Goal: Information Seeking & Learning: Check status

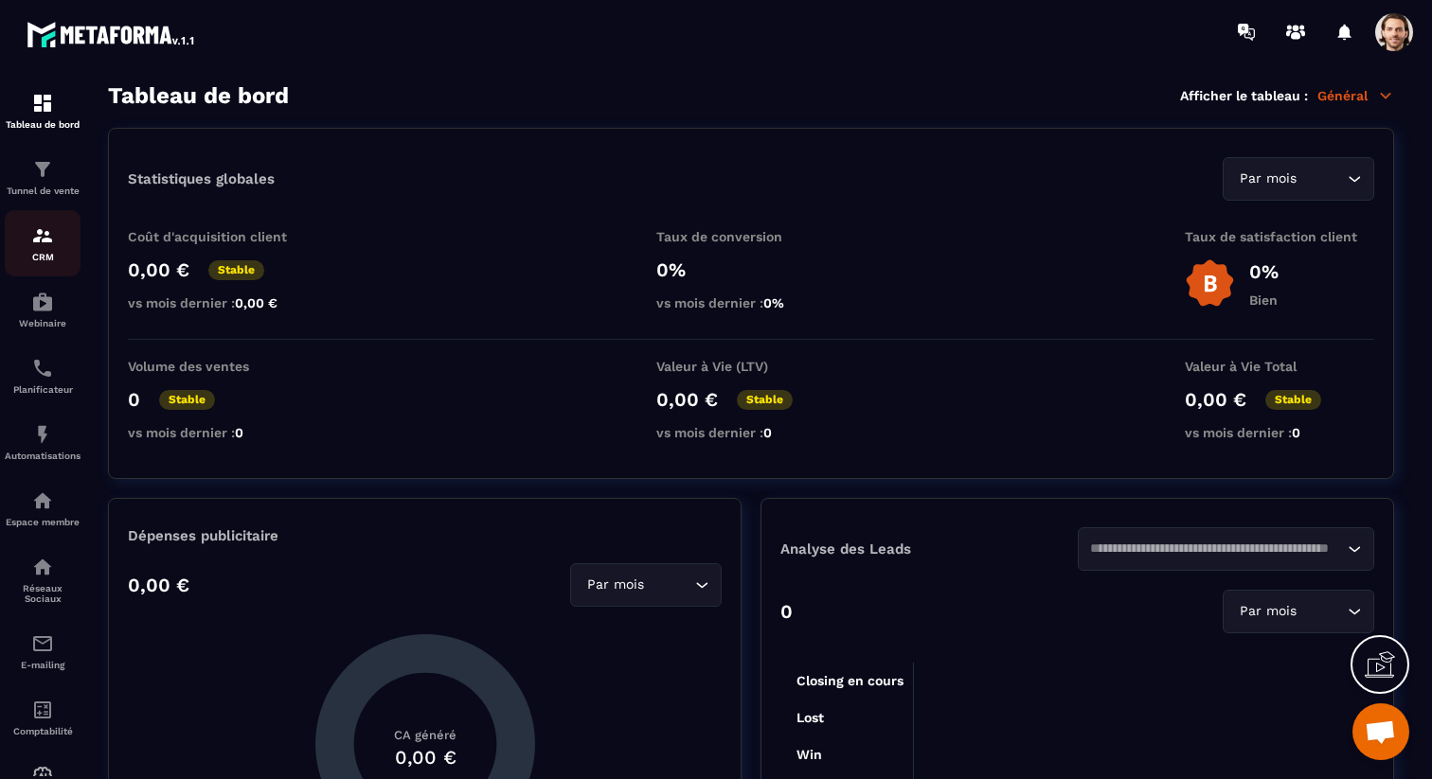
click at [44, 243] on img at bounding box center [42, 235] width 23 height 23
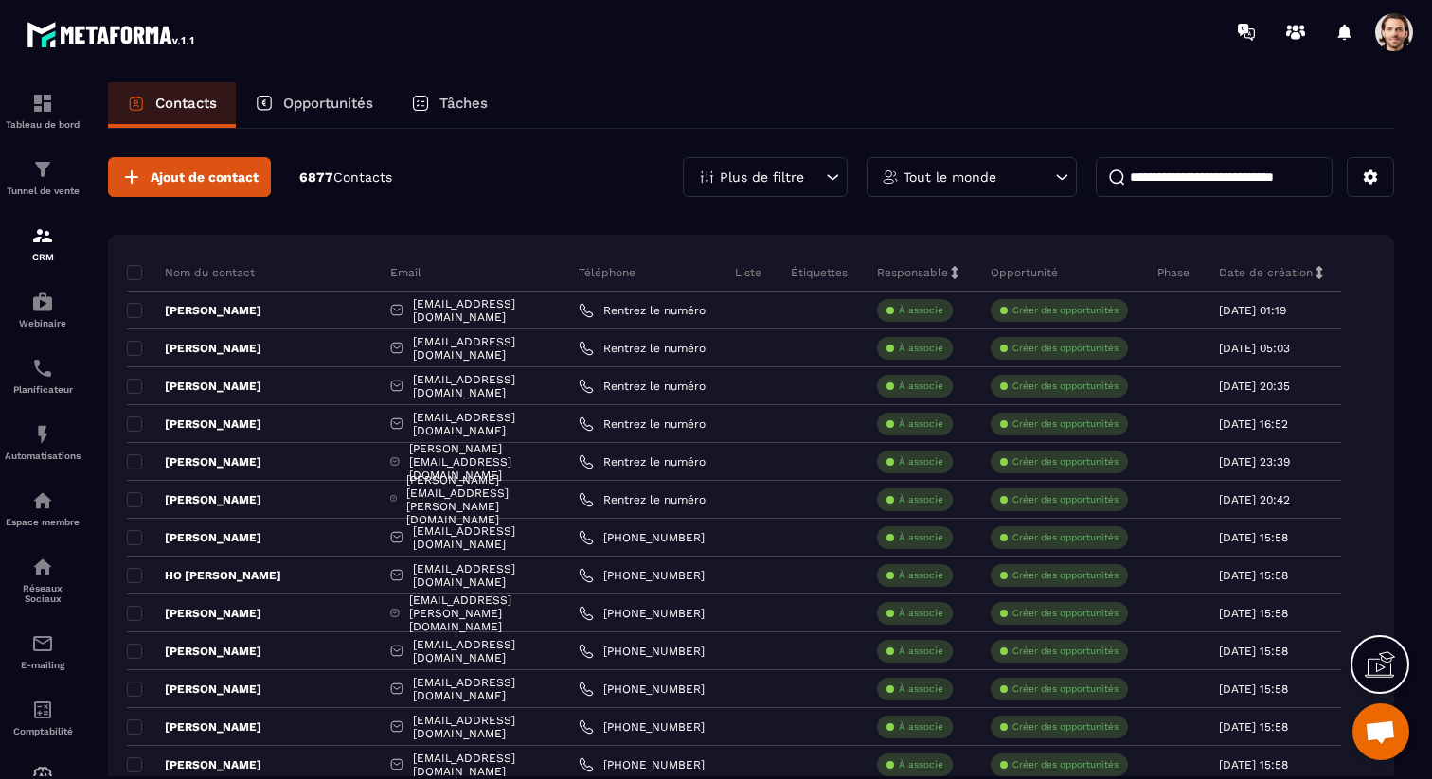
click at [795, 176] on p "Plus de filtre" at bounding box center [762, 176] width 84 height 13
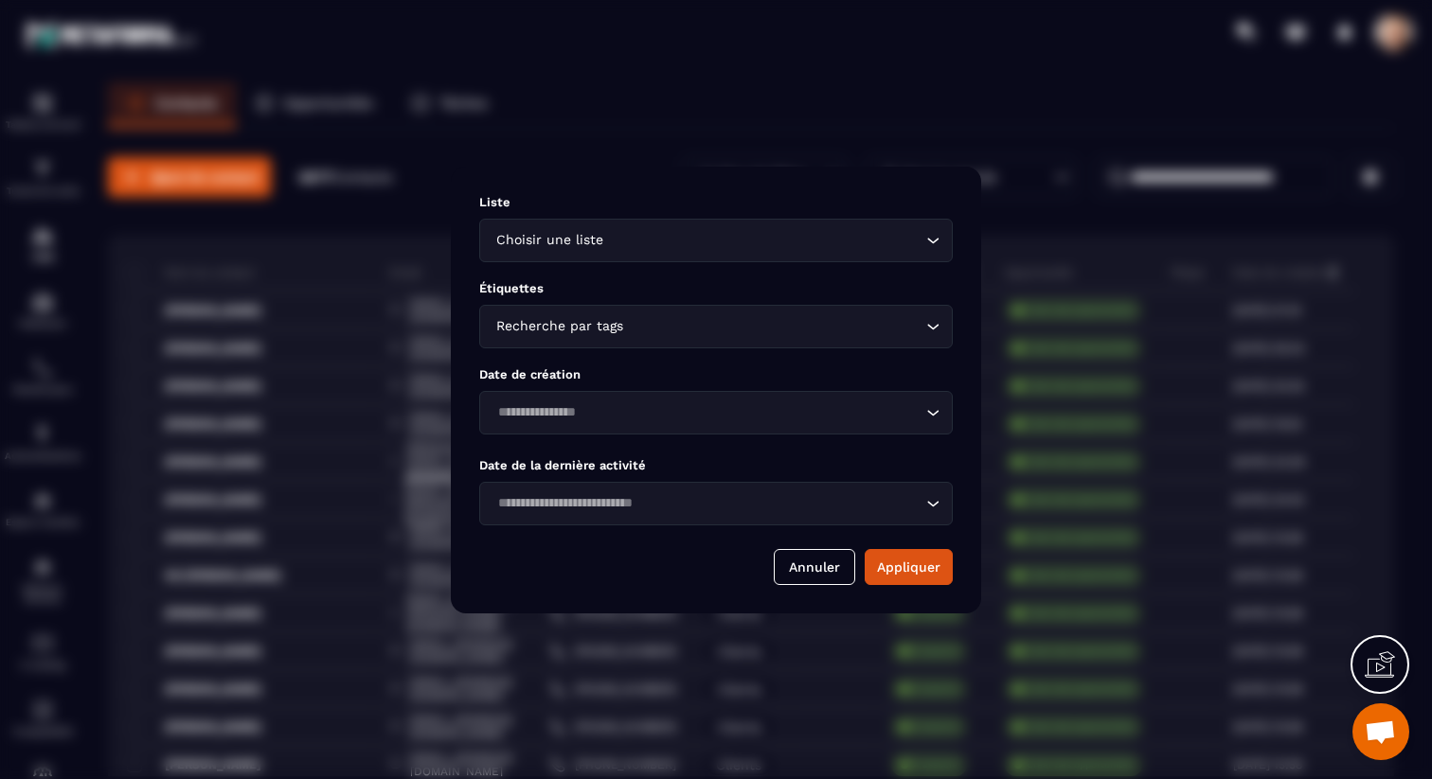
click at [628, 319] on input "Search for option" at bounding box center [774, 326] width 294 height 21
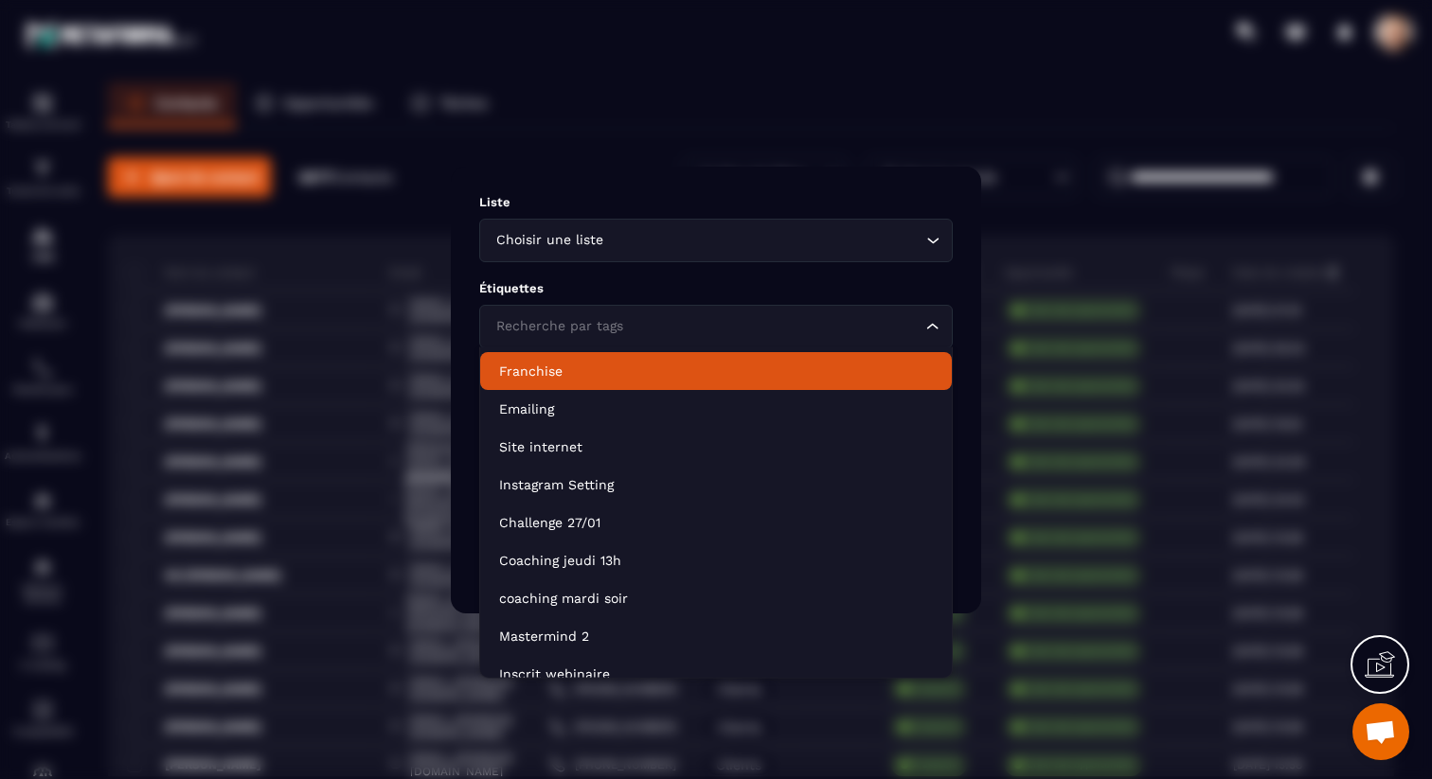
click at [620, 372] on p "Franchise" at bounding box center [716, 371] width 434 height 19
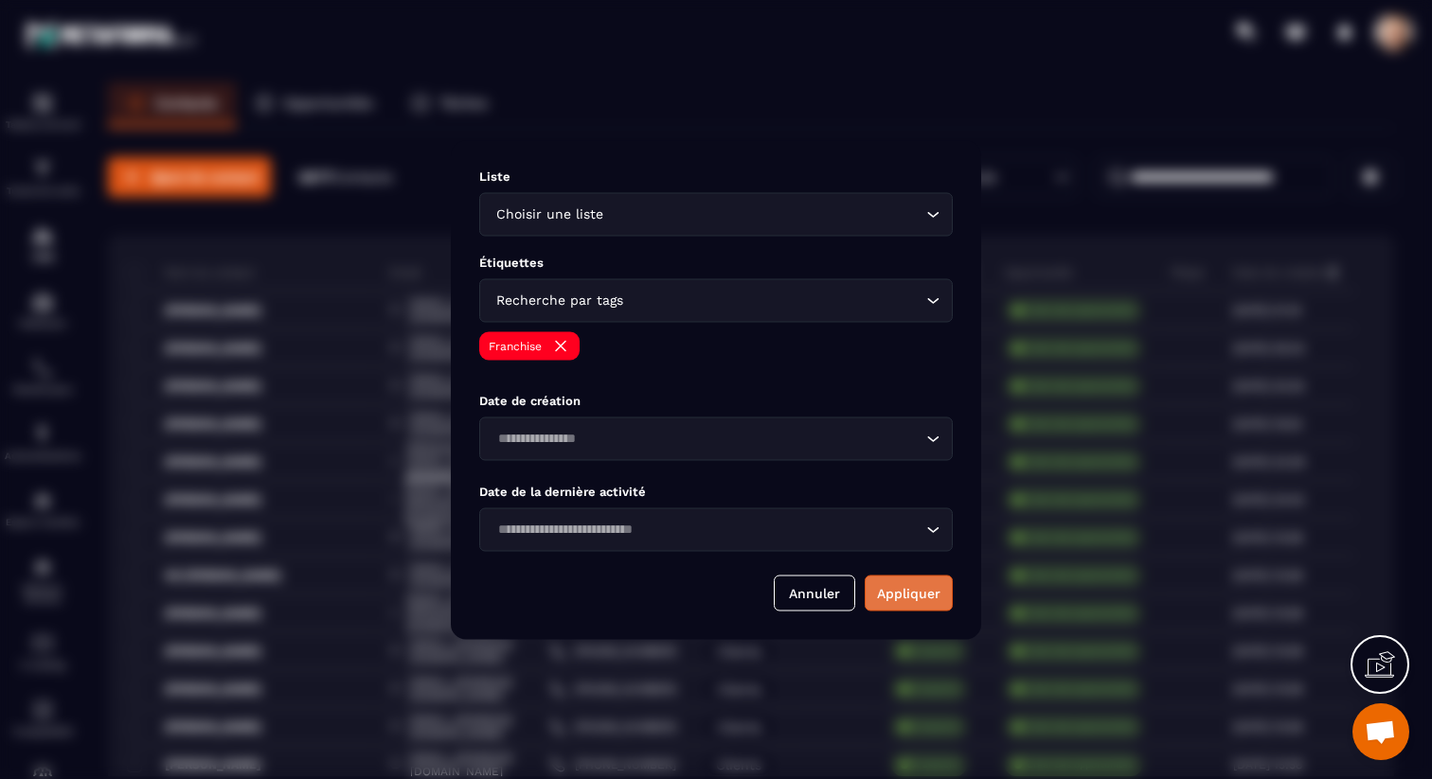
click at [888, 586] on button "Appliquer" at bounding box center [908, 593] width 88 height 36
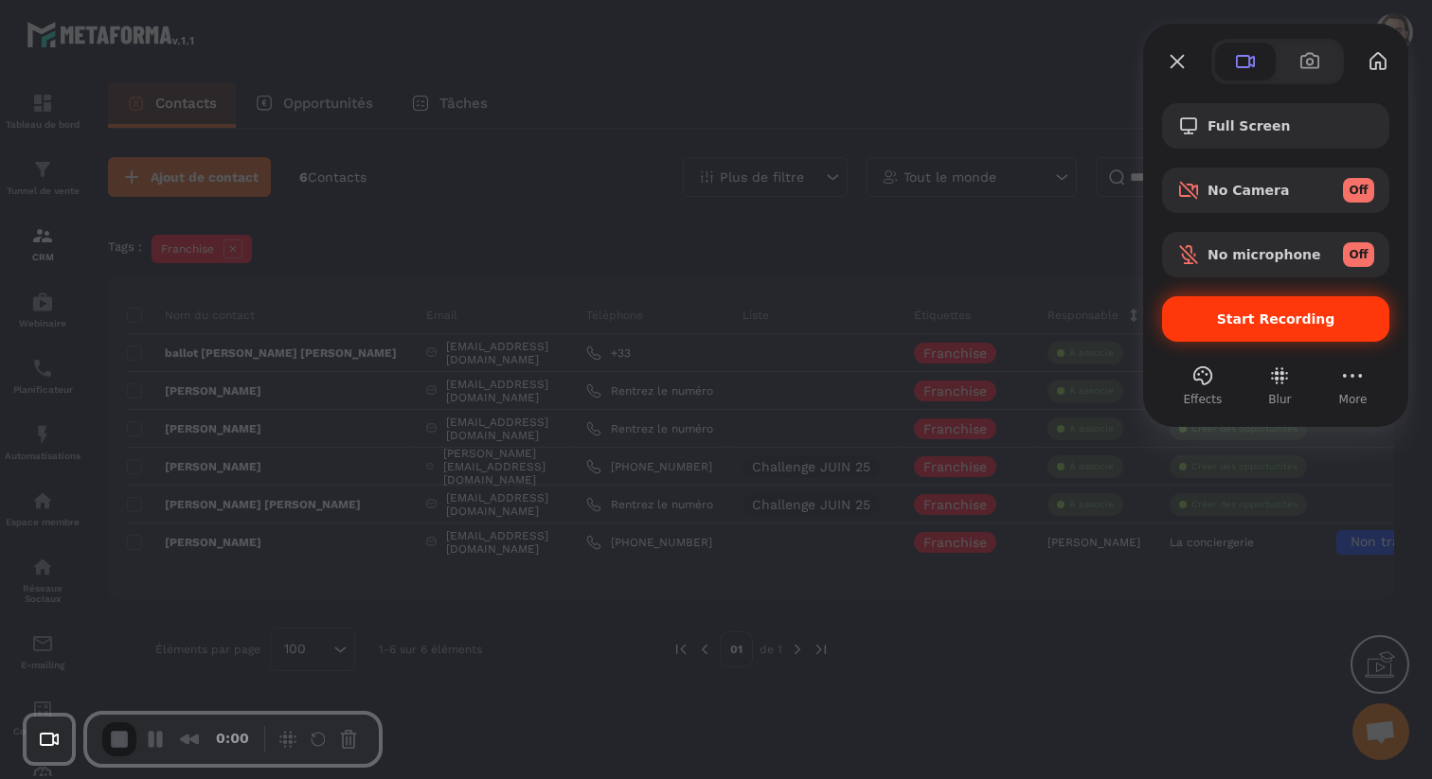
click at [1219, 313] on span "Start Recording" at bounding box center [1275, 319] width 197 height 15
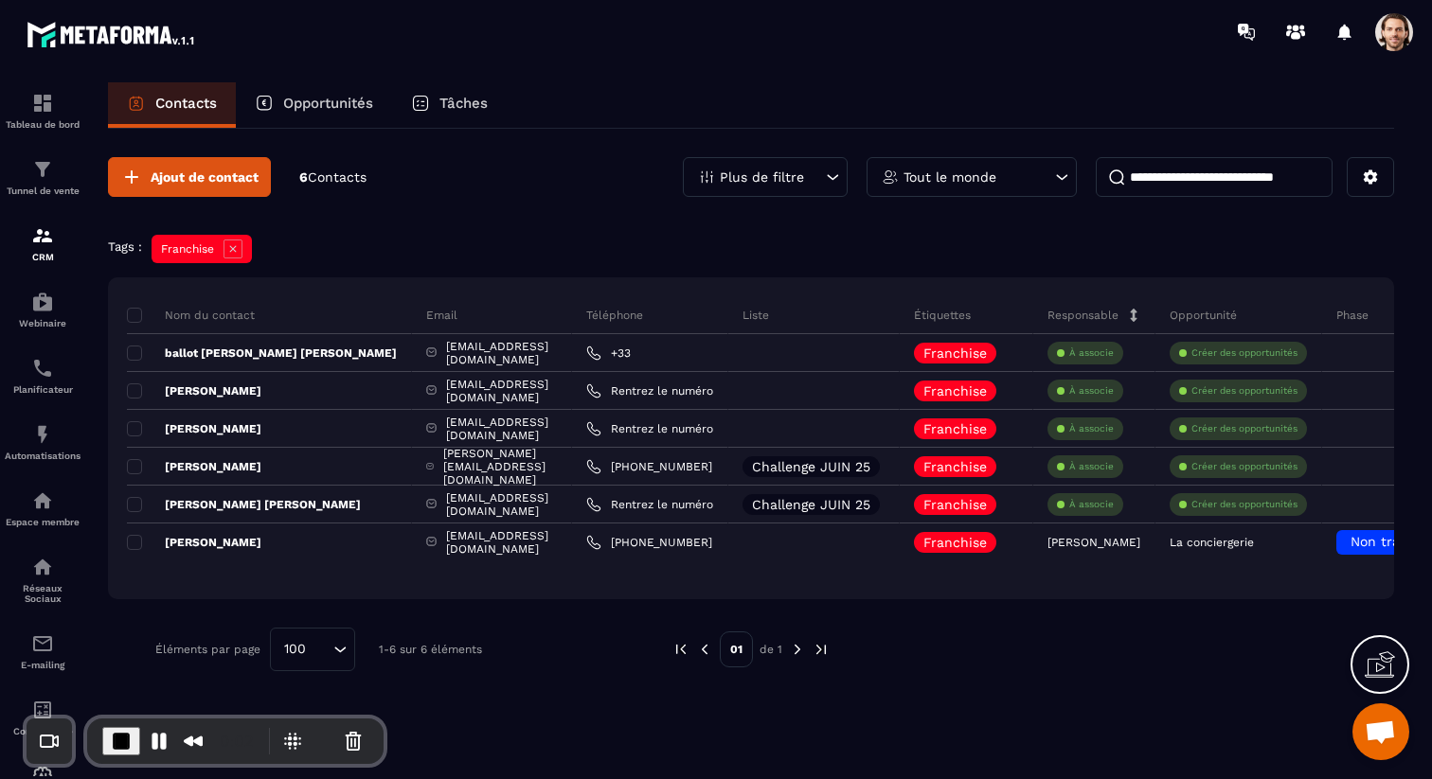
click at [1399, 27] on span at bounding box center [1394, 32] width 38 height 38
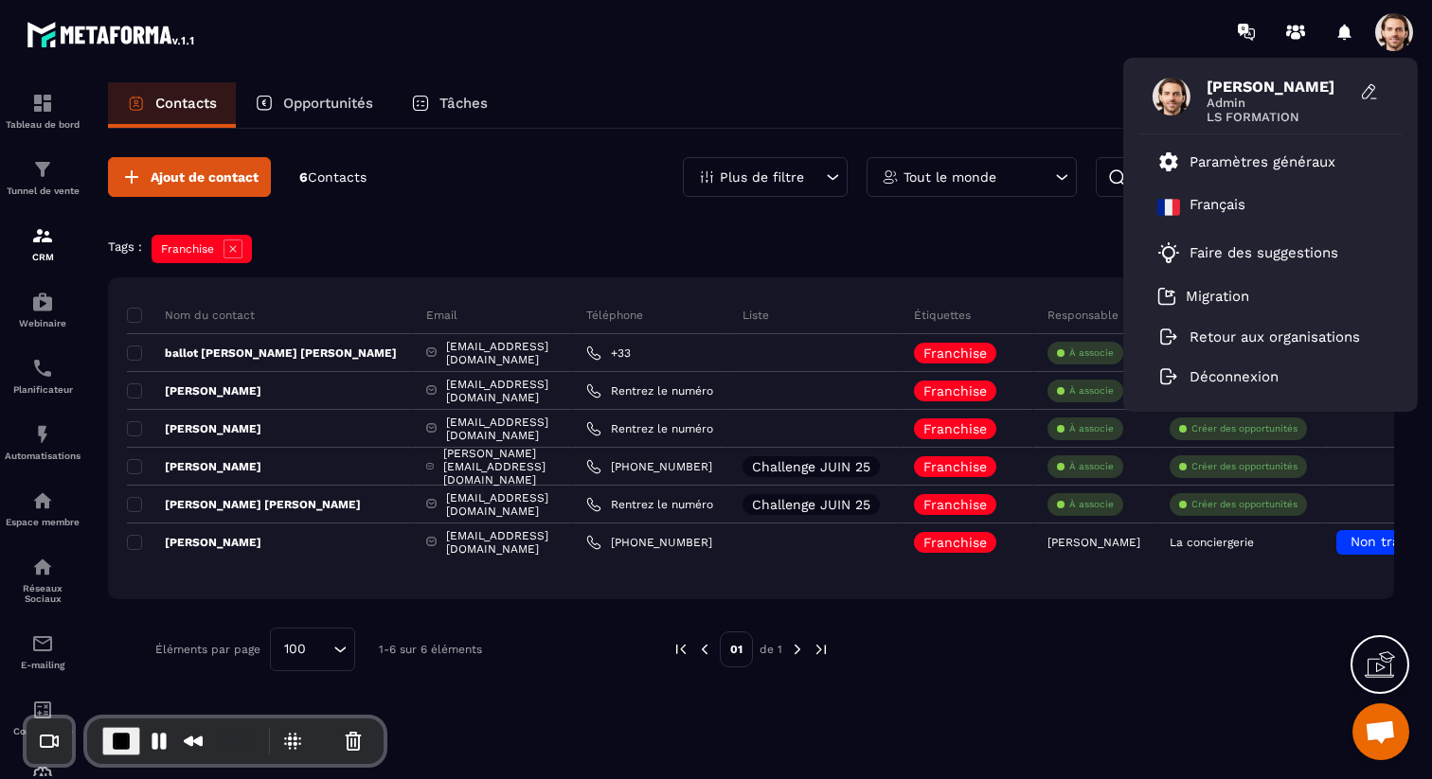
click at [561, 107] on div "Contacts Opportunités Tâches" at bounding box center [751, 104] width 1286 height 45
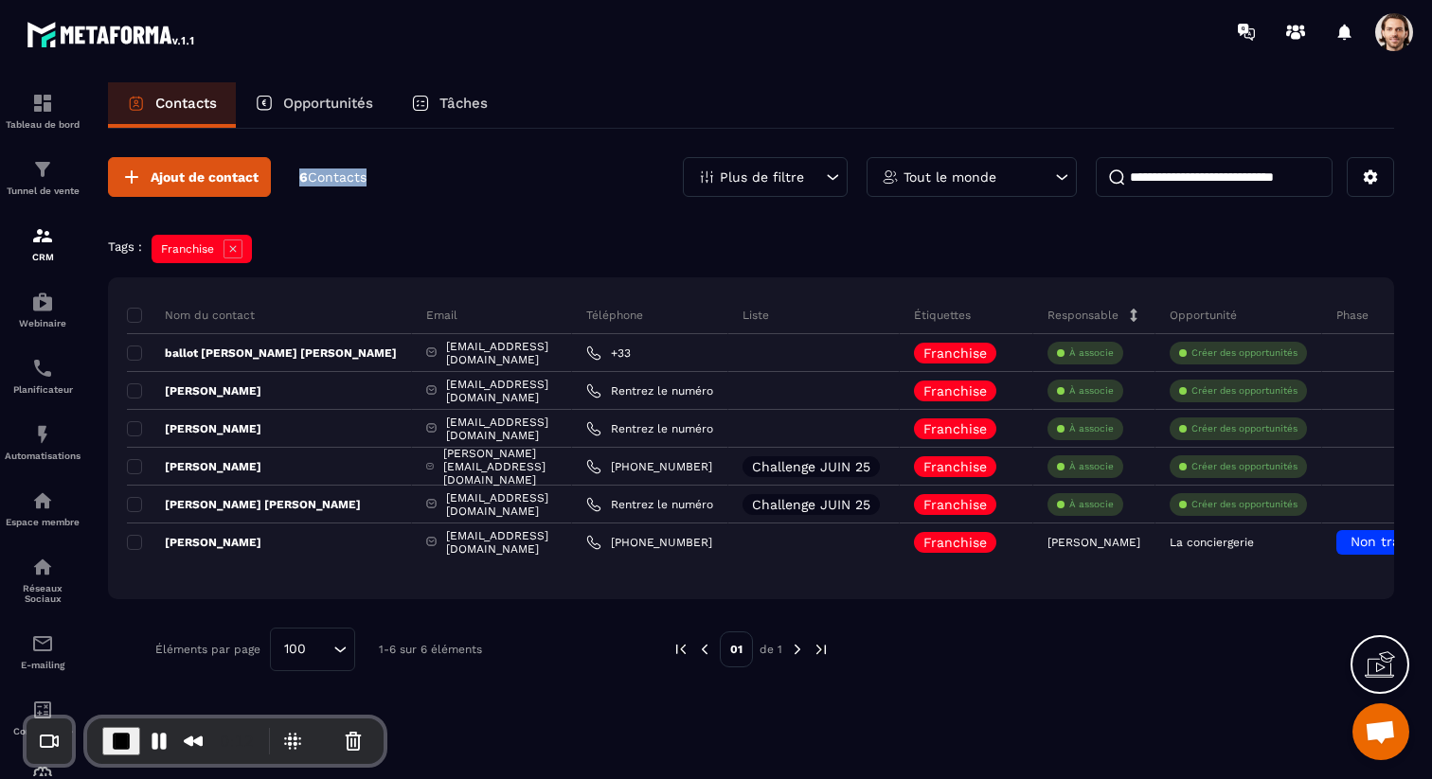
drag, startPoint x: 298, startPoint y: 175, endPoint x: 382, endPoint y: 169, distance: 83.6
click at [382, 169] on div "Ajout de contact 6 Contacts Plus de filtre Tout le monde" at bounding box center [751, 177] width 1286 height 40
click at [395, 188] on div "Ajout de contact 6 Contacts Plus de filtre Tout le monde" at bounding box center [751, 177] width 1286 height 40
click at [41, 518] on div "Espace membre" at bounding box center [43, 509] width 76 height 38
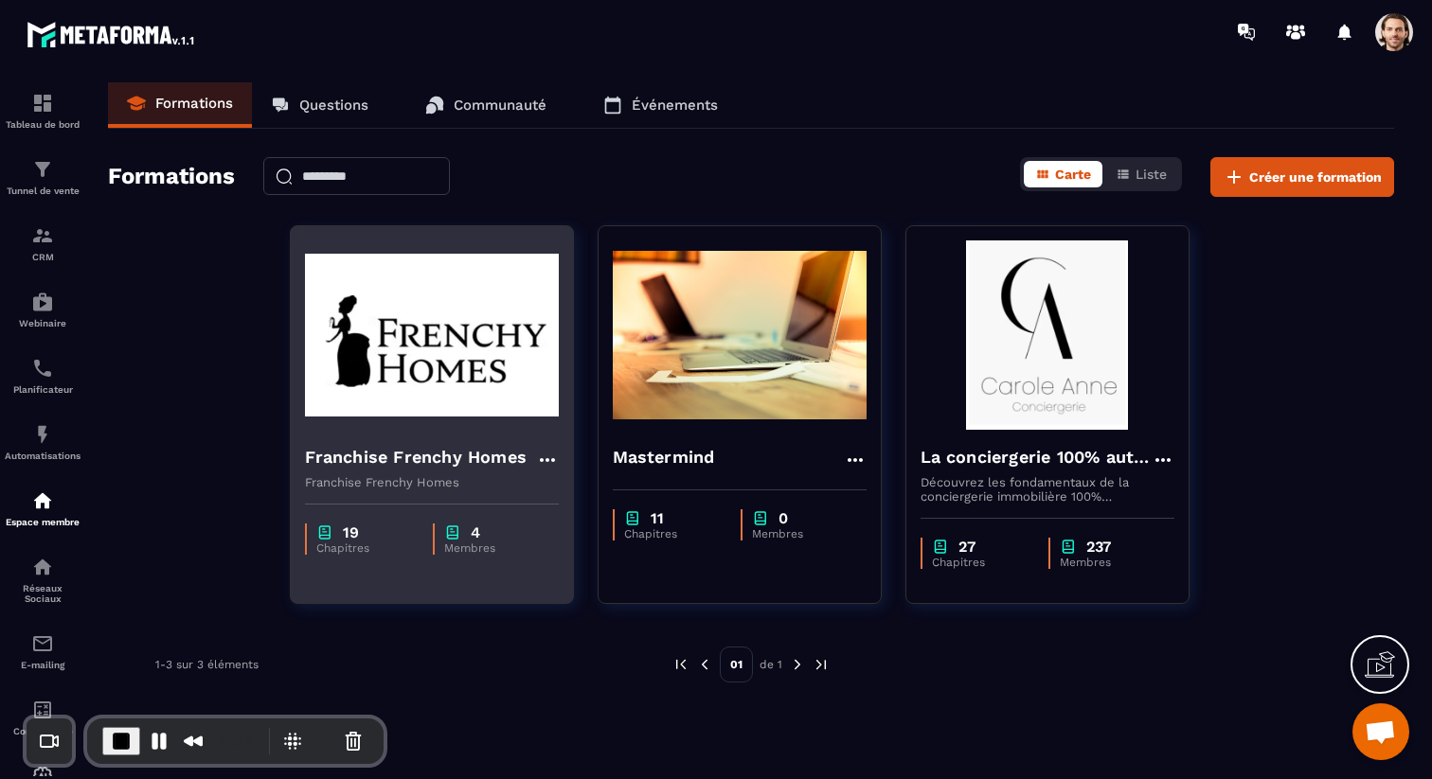
click at [454, 463] on h4 "Franchise Frenchy Homes" at bounding box center [416, 457] width 223 height 27
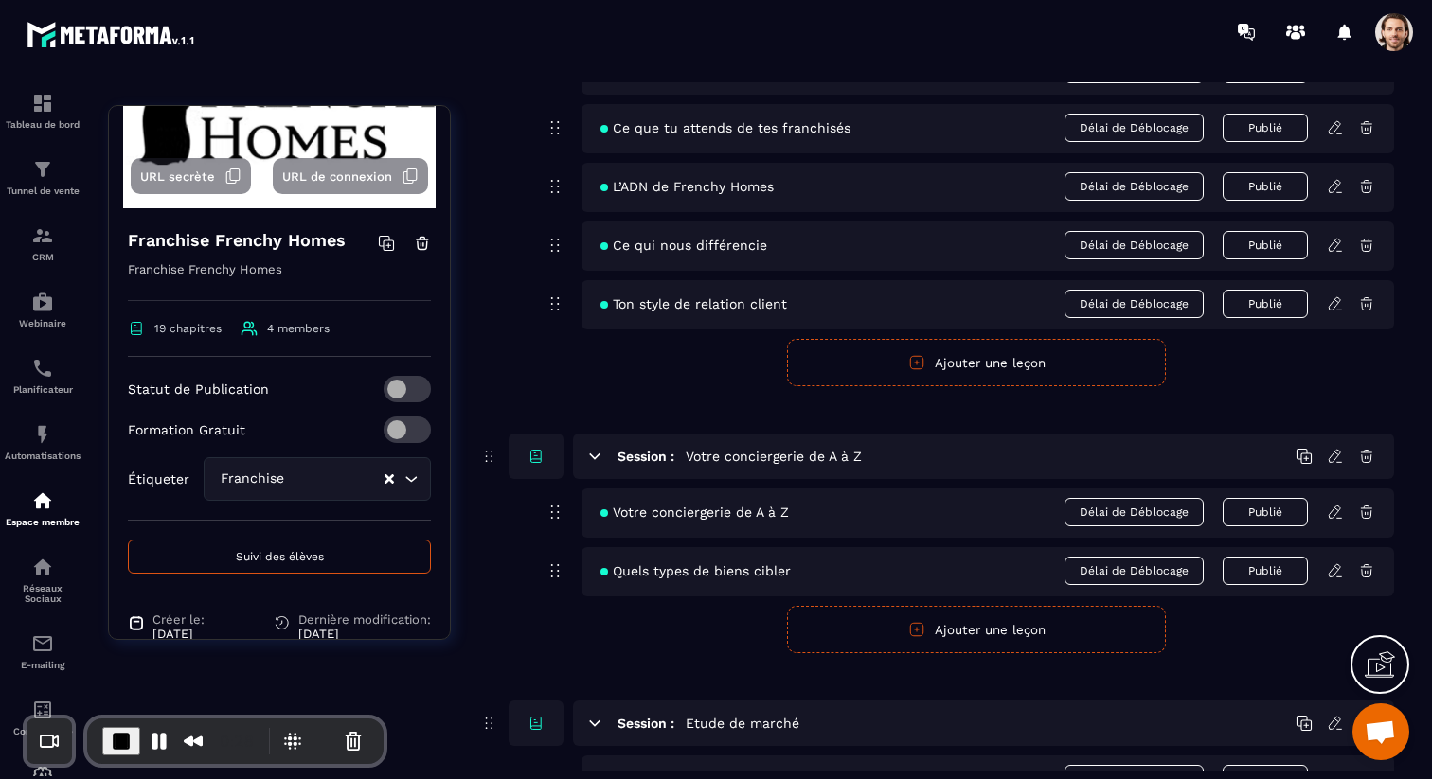
scroll to position [164, 0]
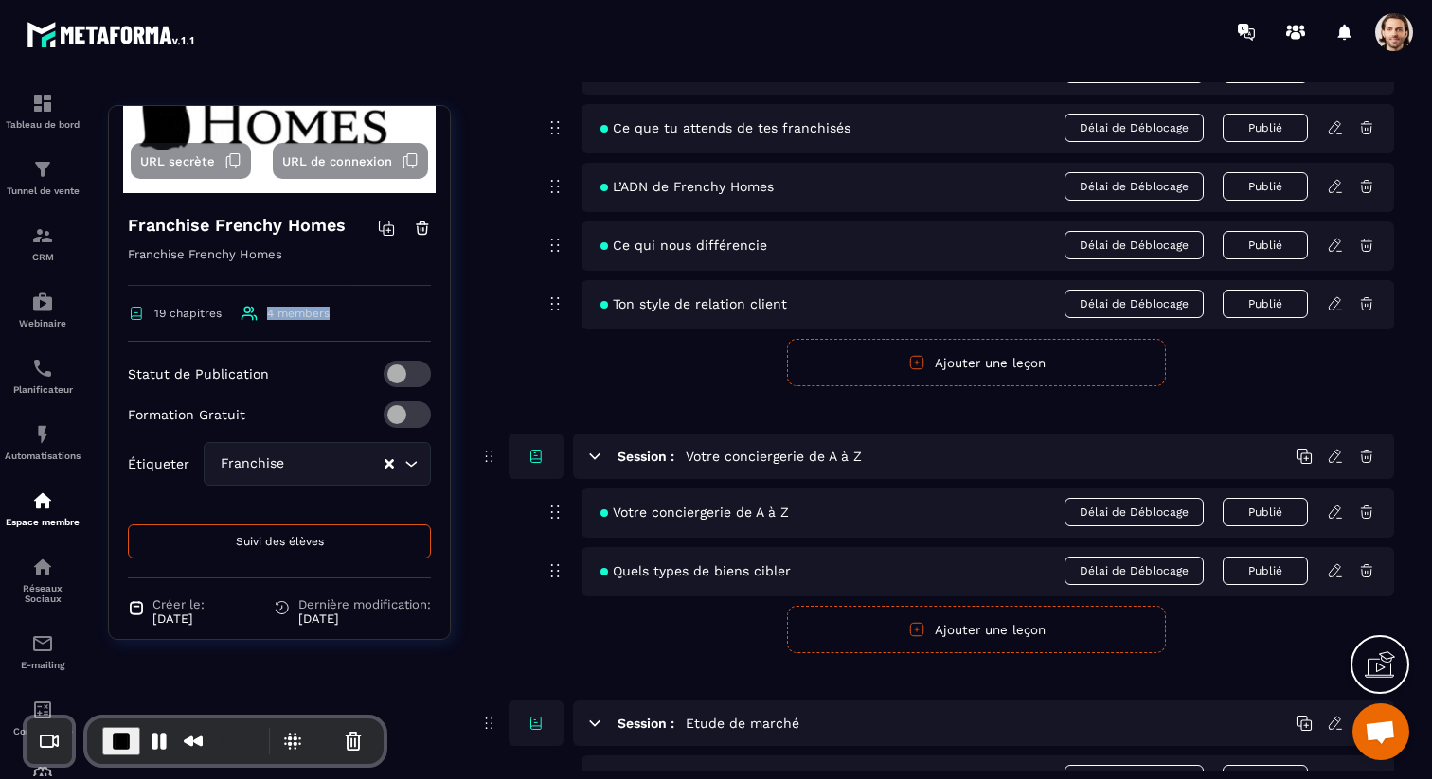
drag, startPoint x: 264, startPoint y: 314, endPoint x: 344, endPoint y: 315, distance: 79.5
click at [344, 315] on div "19 chapitres 4 members" at bounding box center [279, 323] width 303 height 37
click at [313, 538] on span "Suivi des élèves" at bounding box center [280, 541] width 88 height 13
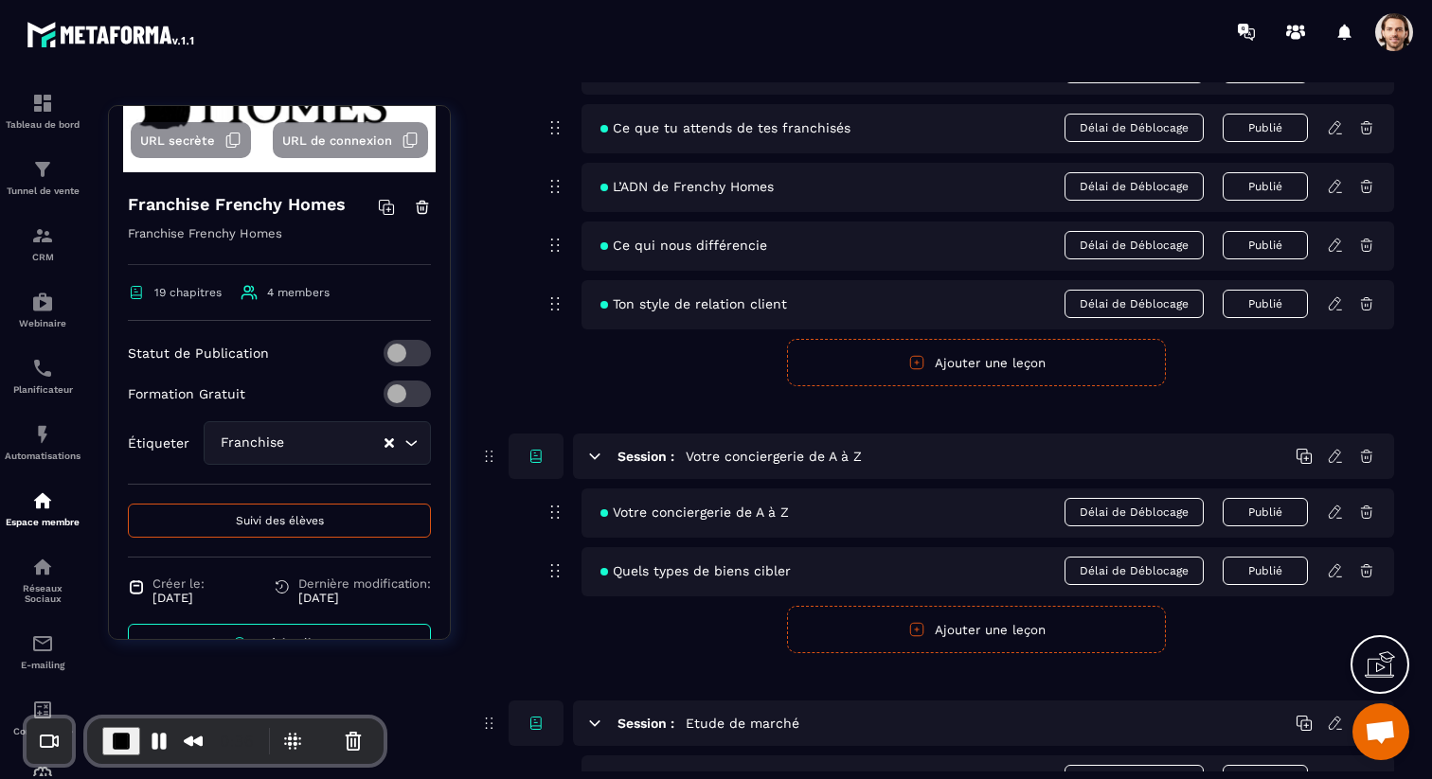
click at [306, 356] on div "Statut de Publication" at bounding box center [279, 353] width 303 height 27
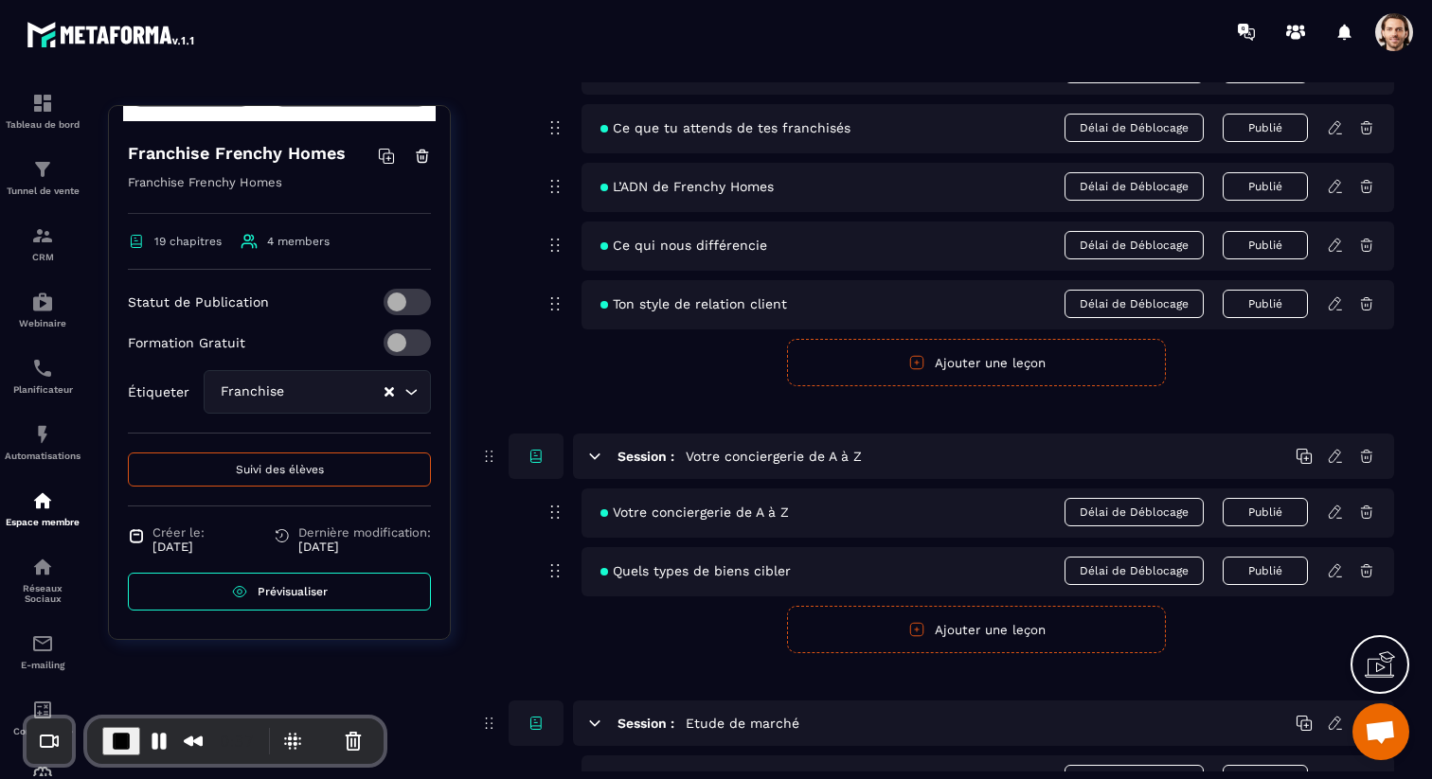
click at [290, 480] on button "Suivi des élèves" at bounding box center [279, 470] width 303 height 34
click at [313, 454] on button "Suivi des élèves" at bounding box center [279, 470] width 303 height 34
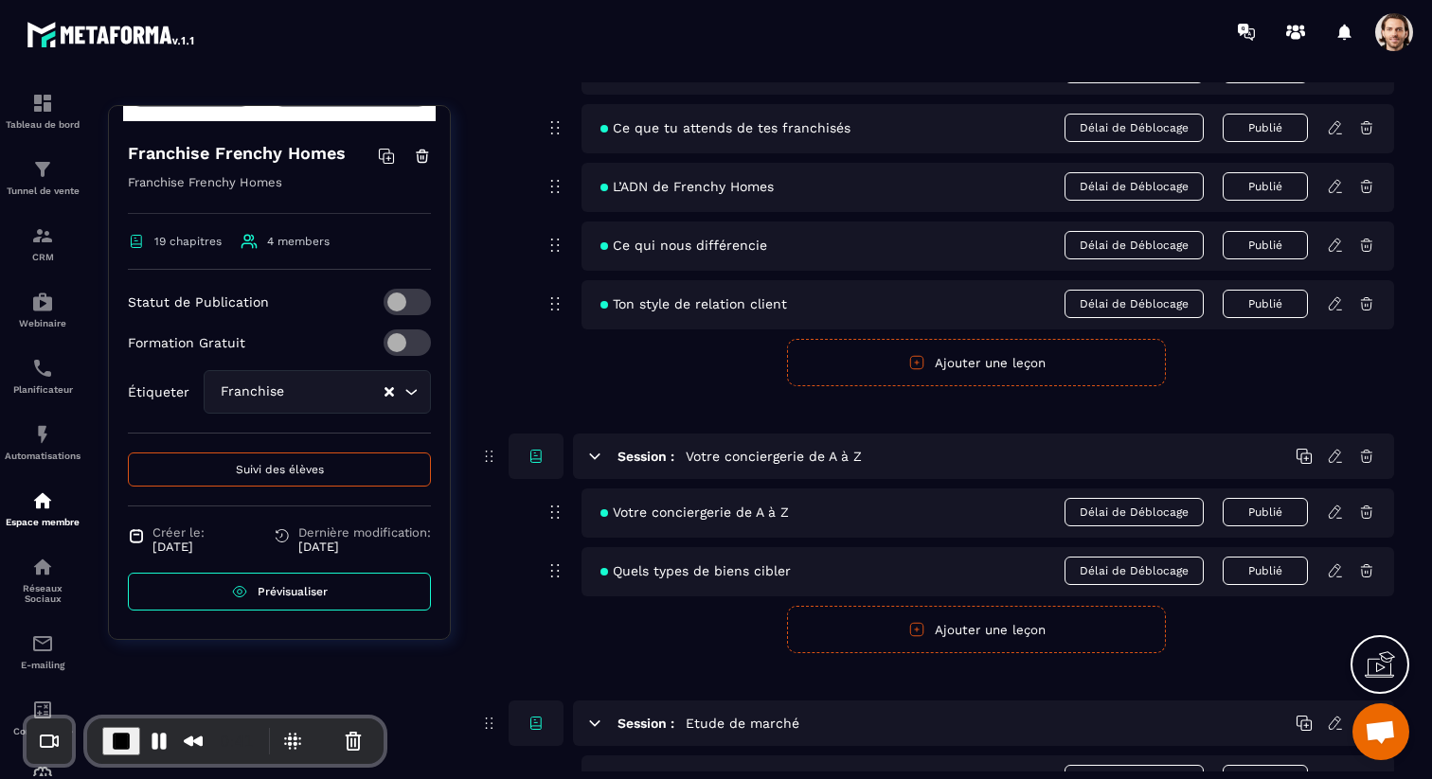
click at [313, 463] on span "Suivi des élèves" at bounding box center [280, 469] width 88 height 13
click at [299, 465] on span "Suivi des élèves" at bounding box center [280, 469] width 88 height 13
